Goal: Task Accomplishment & Management: Use online tool/utility

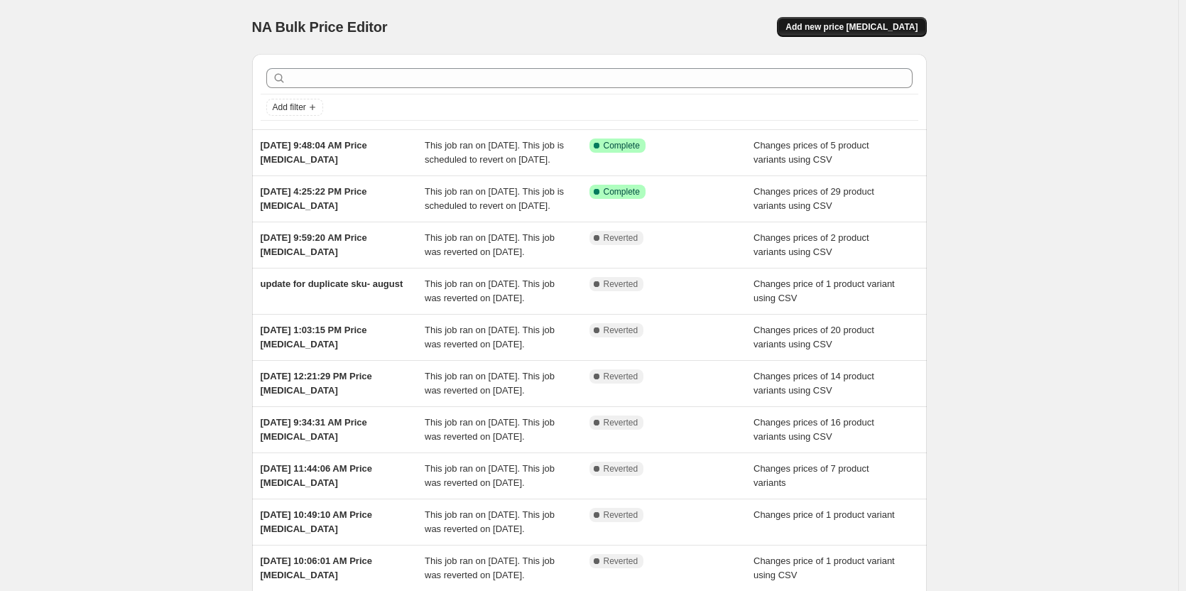
click at [903, 29] on span "Add new price [MEDICAL_DATA]" at bounding box center [851, 26] width 132 height 11
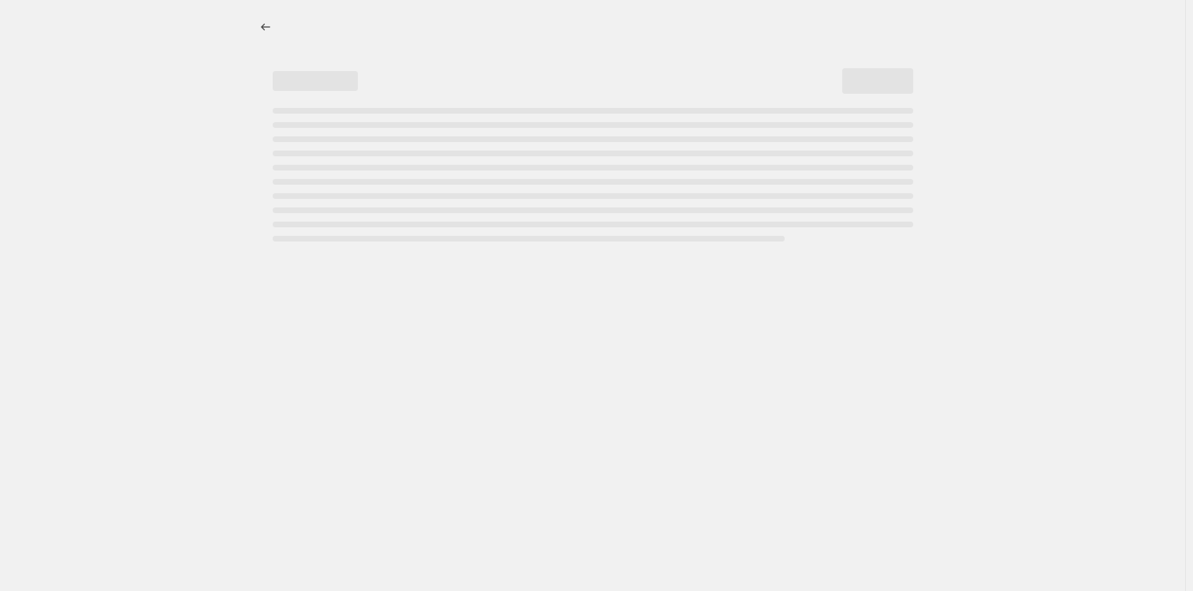
select select "percentage"
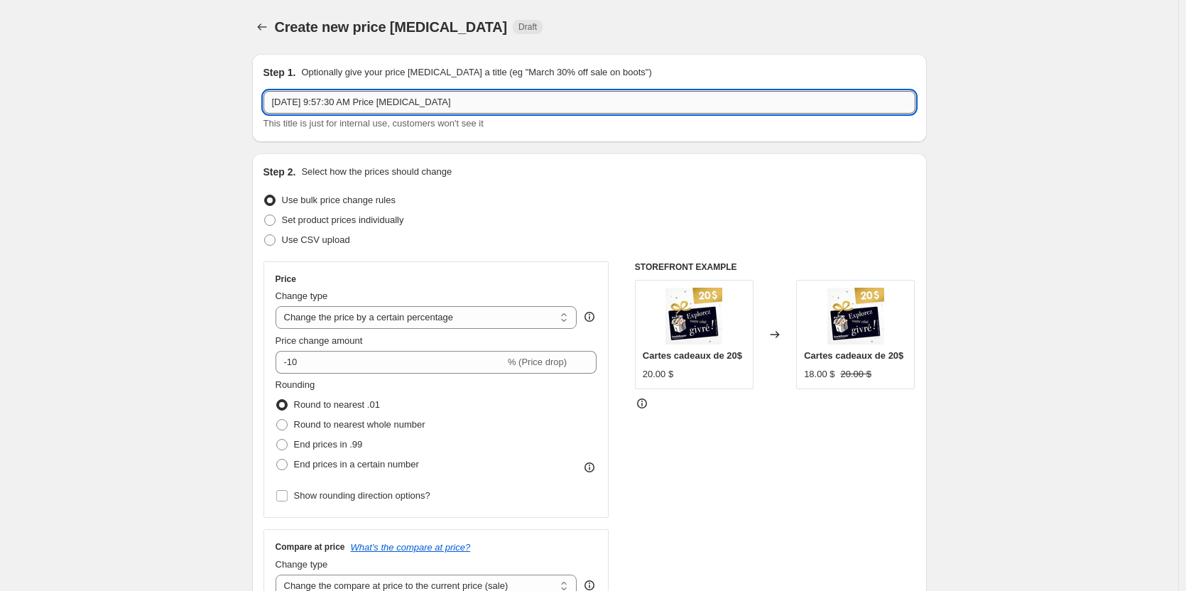
click at [341, 106] on input "[DATE] 9:57:30 AM Price [MEDICAL_DATA]" at bounding box center [589, 102] width 652 height 23
drag, startPoint x: 457, startPoint y: 105, endPoint x: 50, endPoint y: 63, distance: 409.8
type input "octobre 25"
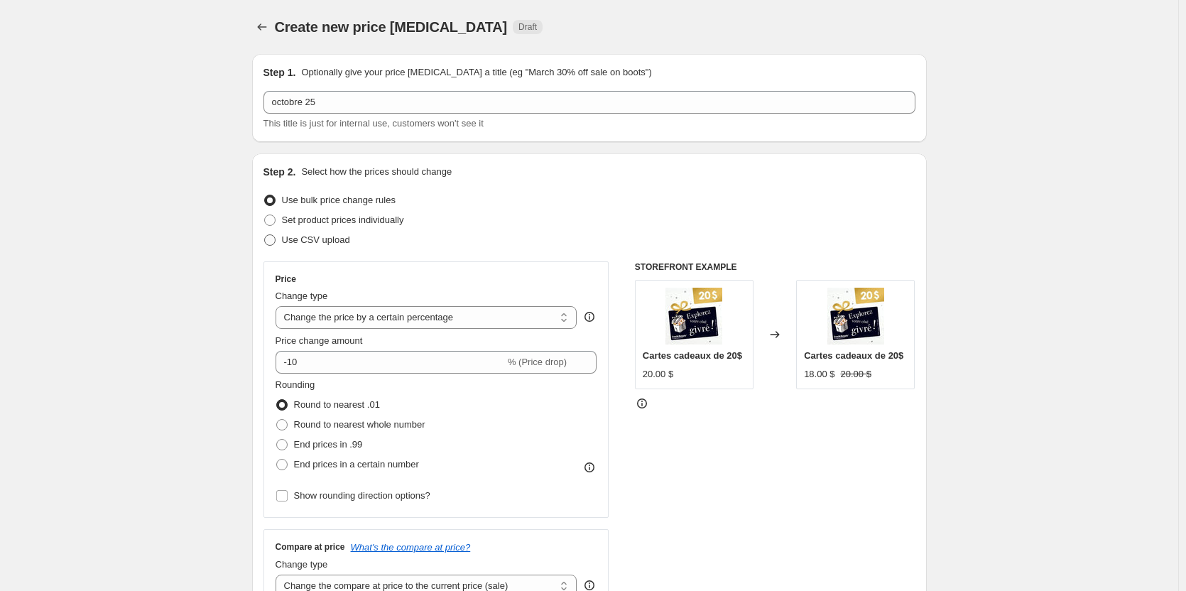
click at [309, 241] on span "Use CSV upload" at bounding box center [316, 239] width 68 height 11
click at [265, 235] on input "Use CSV upload" at bounding box center [264, 234] width 1 height 1
radio input "true"
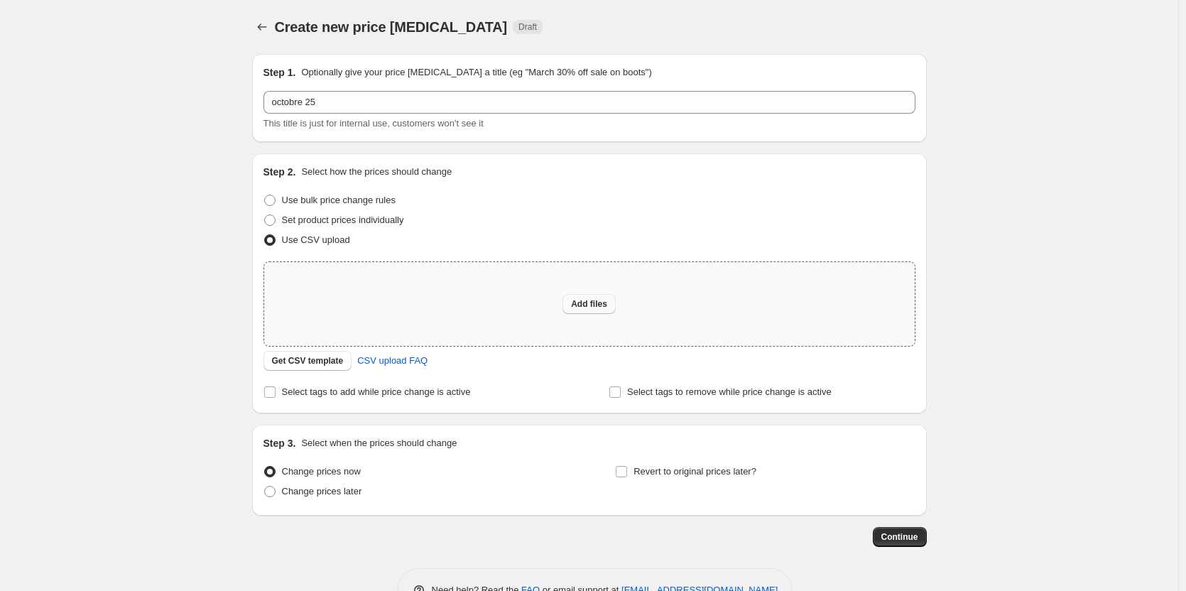
click at [577, 309] on span "Add files" at bounding box center [589, 303] width 36 height 11
type input "C:\fakepath\Changement de prix 2025 - [DATE].csv"
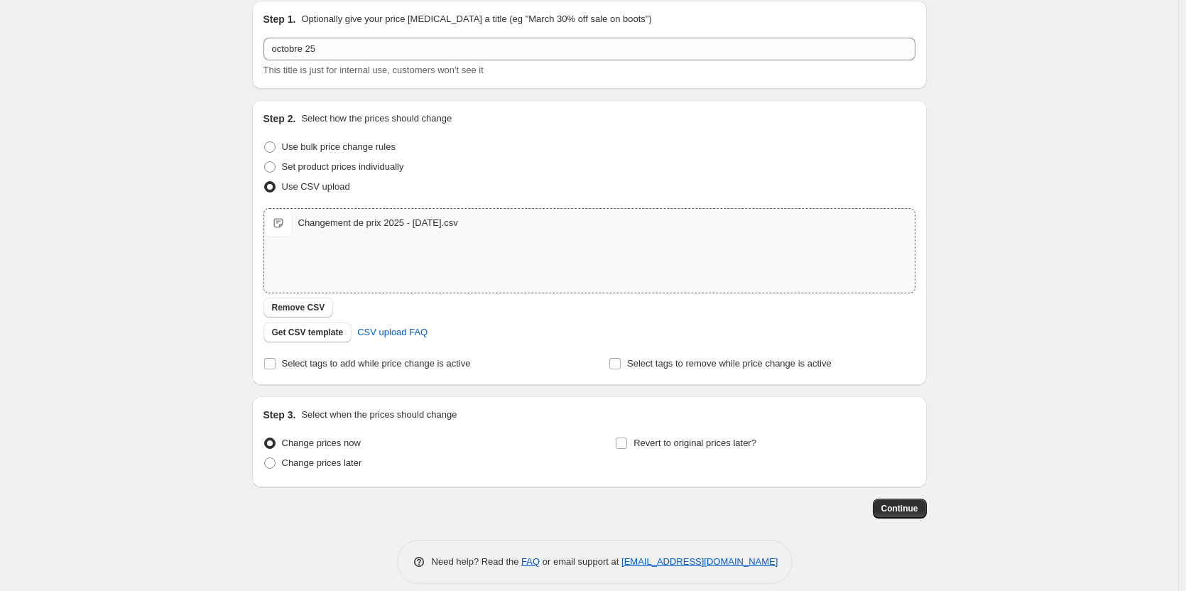
scroll to position [67, 0]
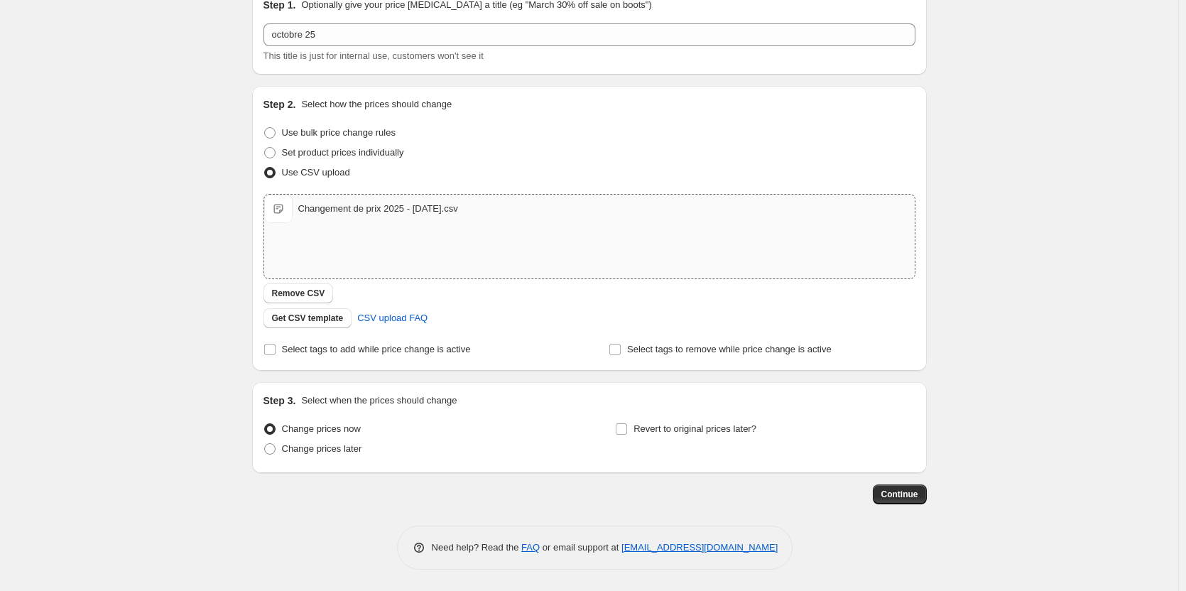
click at [358, 452] on span "Change prices later" at bounding box center [322, 448] width 80 height 11
click at [265, 444] on input "Change prices later" at bounding box center [264, 443] width 1 height 1
radio input "true"
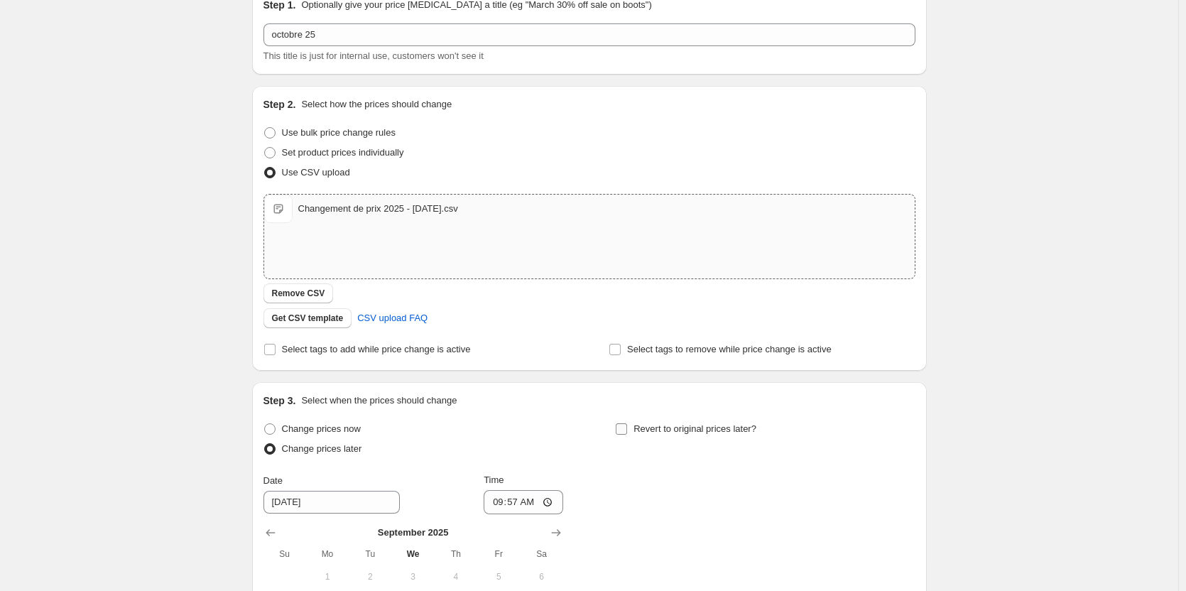
click at [644, 432] on span "Revert to original prices later?" at bounding box center [694, 428] width 123 height 11
click at [627, 432] on input "Revert to original prices later?" at bounding box center [621, 428] width 11 height 11
checkbox input "true"
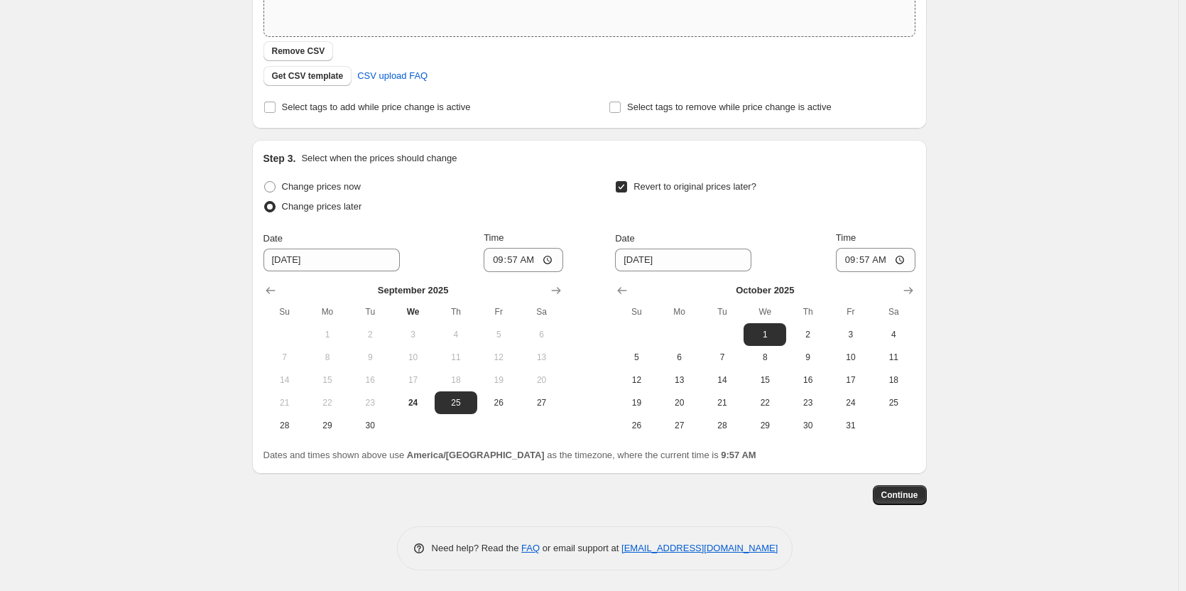
scroll to position [310, 0]
click at [463, 398] on span "25" at bounding box center [455, 401] width 31 height 11
click at [499, 255] on input "09:57" at bounding box center [524, 259] width 80 height 24
type input "08:05"
type input "08:45"
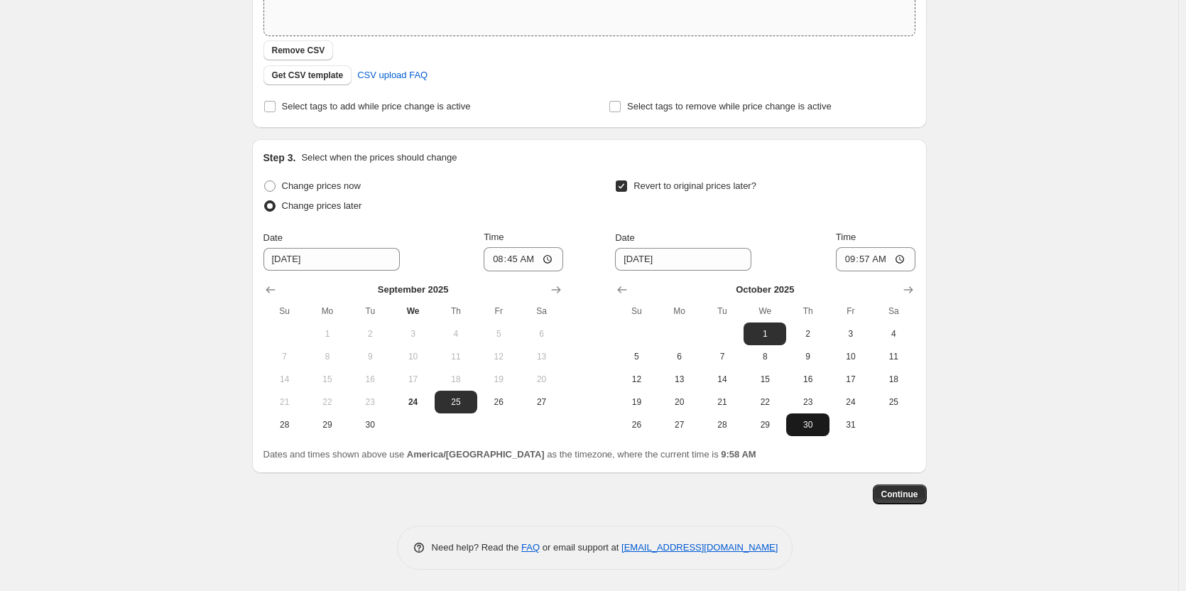
click at [818, 423] on span "30" at bounding box center [807, 424] width 31 height 11
type input "[DATE]"
click at [850, 252] on input "09:57" at bounding box center [876, 259] width 80 height 24
type input "08:30"
click at [900, 495] on span "Continue" at bounding box center [899, 494] width 37 height 11
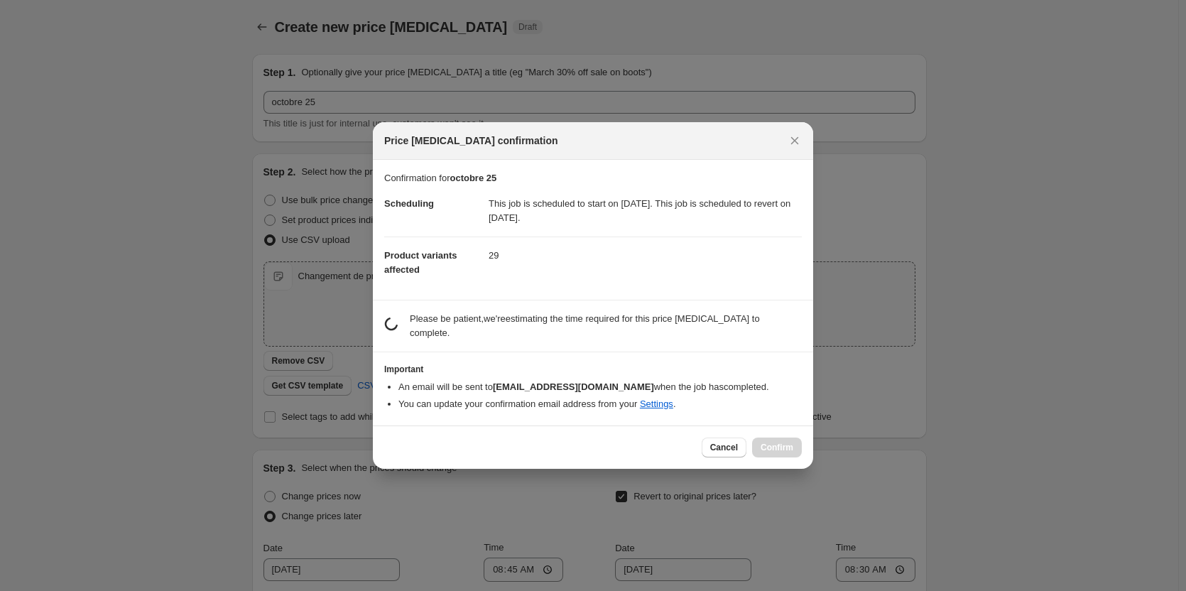
scroll to position [0, 0]
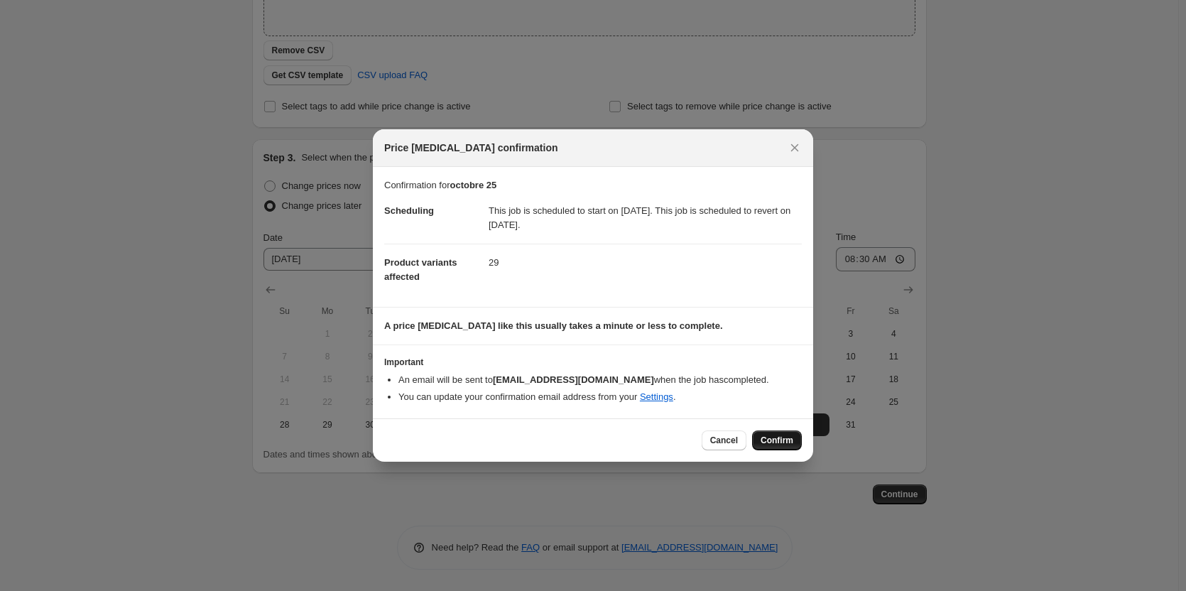
click at [778, 437] on span "Confirm" at bounding box center [777, 440] width 33 height 11
